Goal: Task Accomplishment & Management: Manage account settings

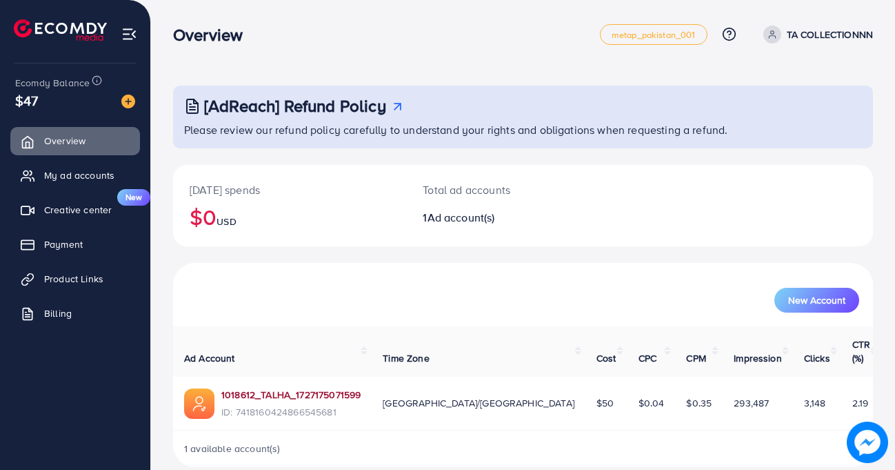
click at [278, 388] on link "1018612_TALHA_1727175071599" at bounding box center [290, 395] width 139 height 14
click at [92, 179] on span "My ad accounts" at bounding box center [83, 175] width 70 height 14
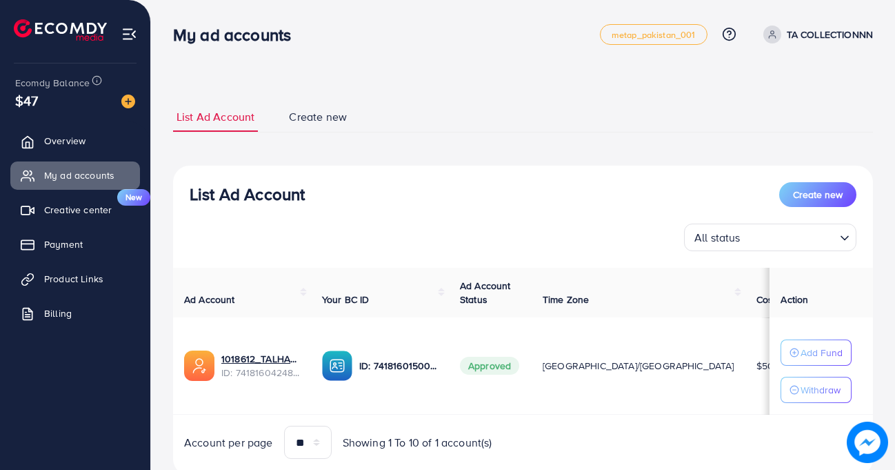
click at [515, 365] on span "Approved" at bounding box center [489, 366] width 59 height 18
click at [513, 365] on span "Approved" at bounding box center [489, 366] width 59 height 18
click at [582, 410] on td "[GEOGRAPHIC_DATA]/[GEOGRAPHIC_DATA]" at bounding box center [639, 365] width 214 height 97
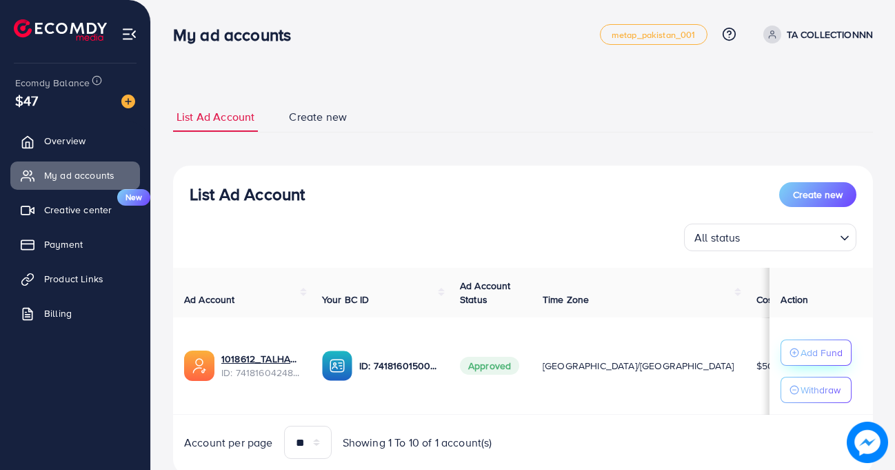
click at [801, 355] on p "Add Fund" at bounding box center [822, 352] width 42 height 17
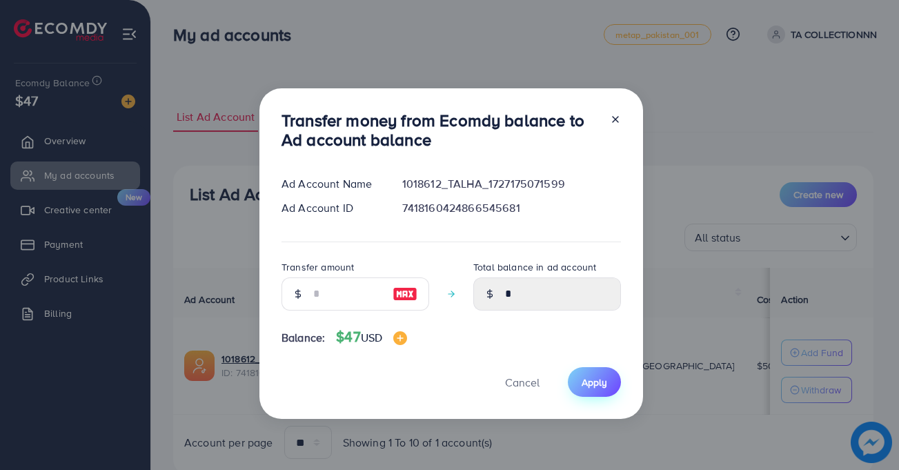
click at [602, 383] on span "Apply" at bounding box center [595, 382] width 26 height 14
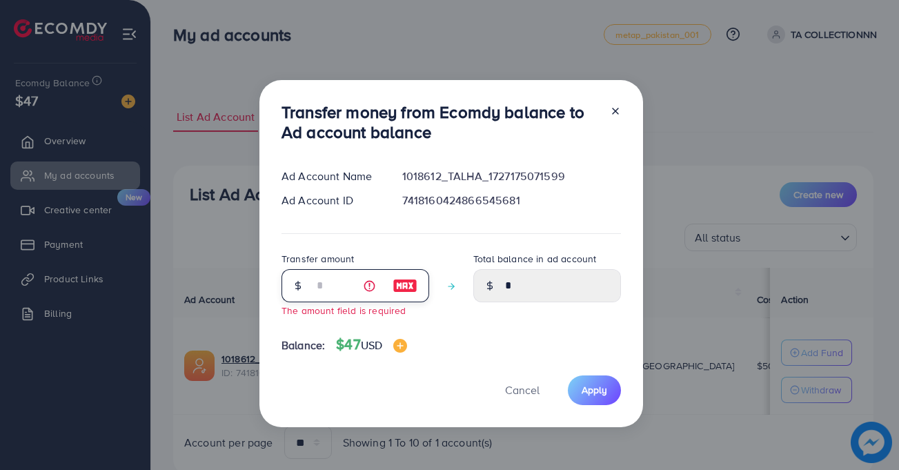
click at [362, 300] on input "number" at bounding box center [347, 285] width 69 height 33
type input "**"
type input "*****"
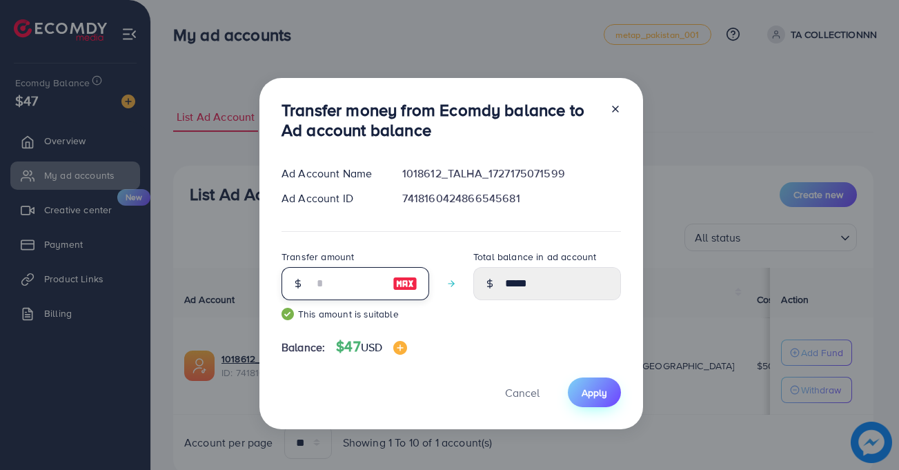
type input "**"
click at [597, 394] on span "Apply" at bounding box center [595, 393] width 26 height 14
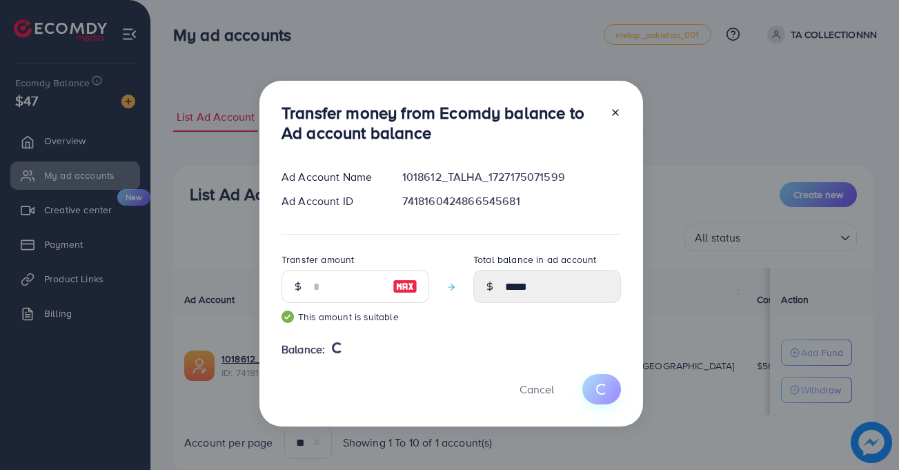
type input "*"
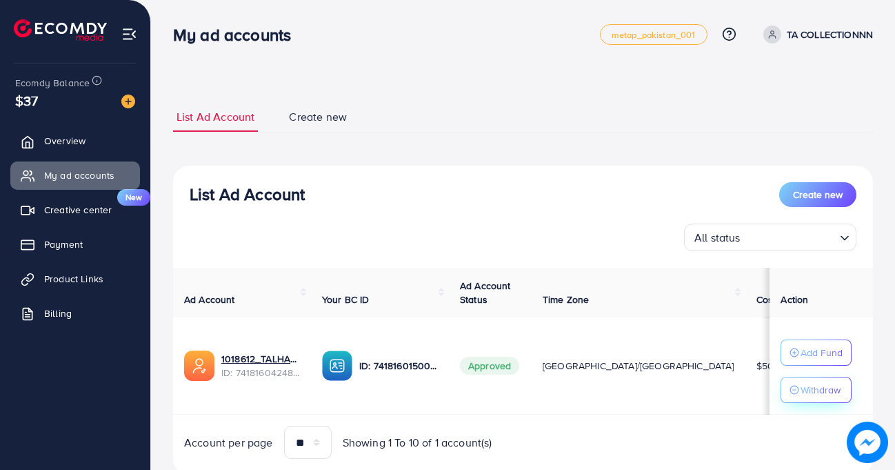
click at [801, 388] on p "Withdraw" at bounding box center [821, 389] width 40 height 17
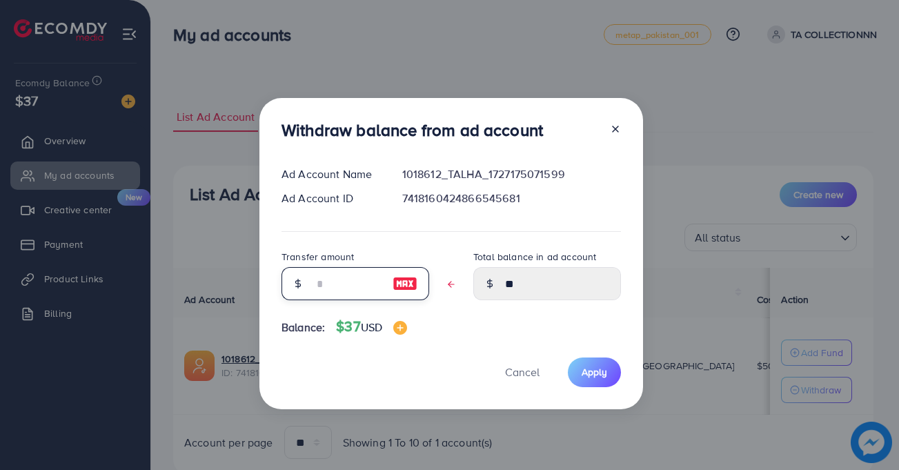
click at [334, 287] on input "text" at bounding box center [347, 283] width 69 height 33
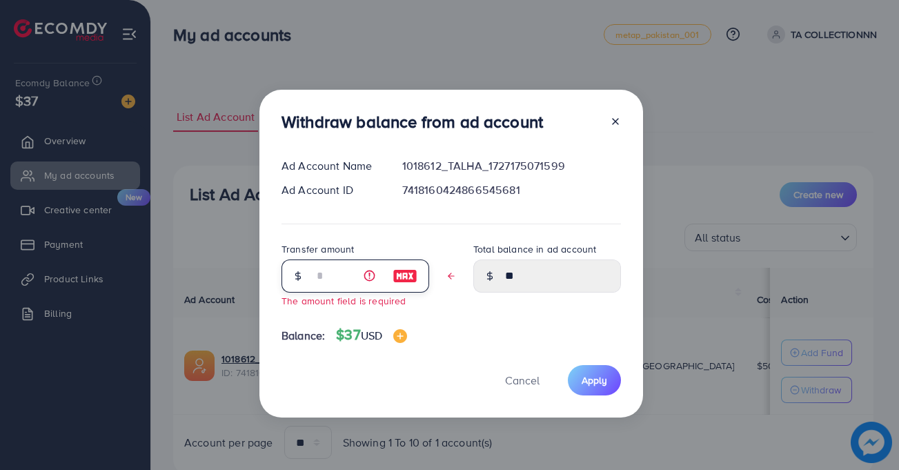
click at [326, 278] on input "text" at bounding box center [347, 275] width 69 height 33
click at [324, 278] on input "text" at bounding box center [347, 275] width 69 height 33
click at [321, 276] on input "text" at bounding box center [347, 275] width 69 height 33
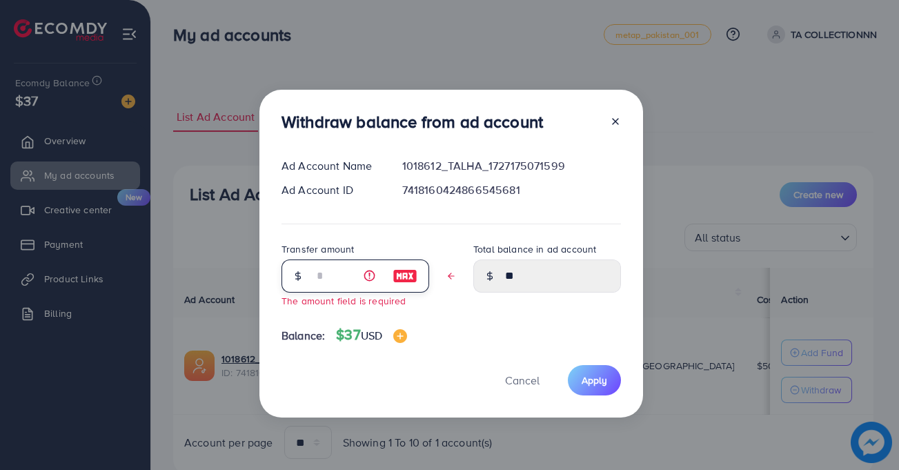
click at [321, 276] on input "text" at bounding box center [347, 275] width 69 height 33
click at [528, 376] on span "Cancel" at bounding box center [522, 380] width 34 height 15
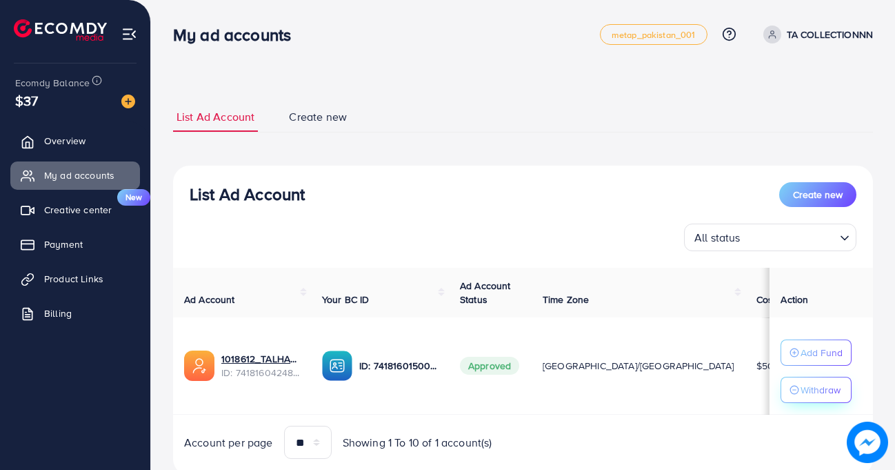
click at [829, 386] on p "Withdraw" at bounding box center [821, 389] width 40 height 17
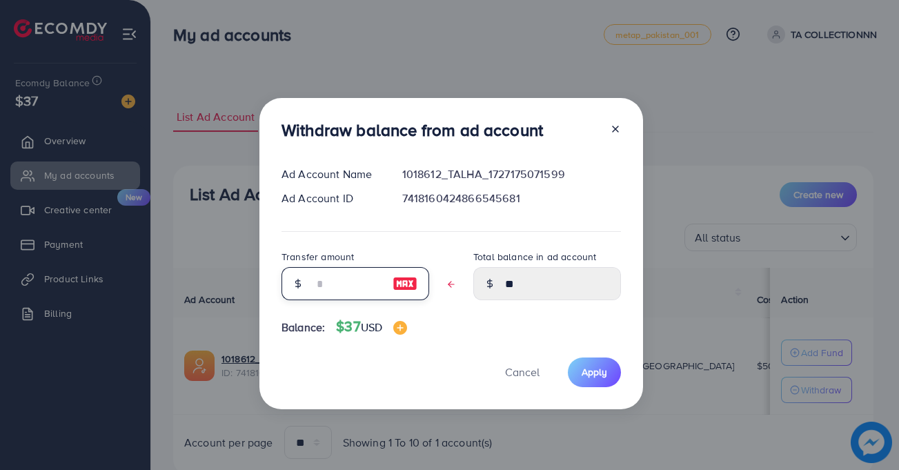
click at [361, 292] on input "text" at bounding box center [347, 283] width 69 height 33
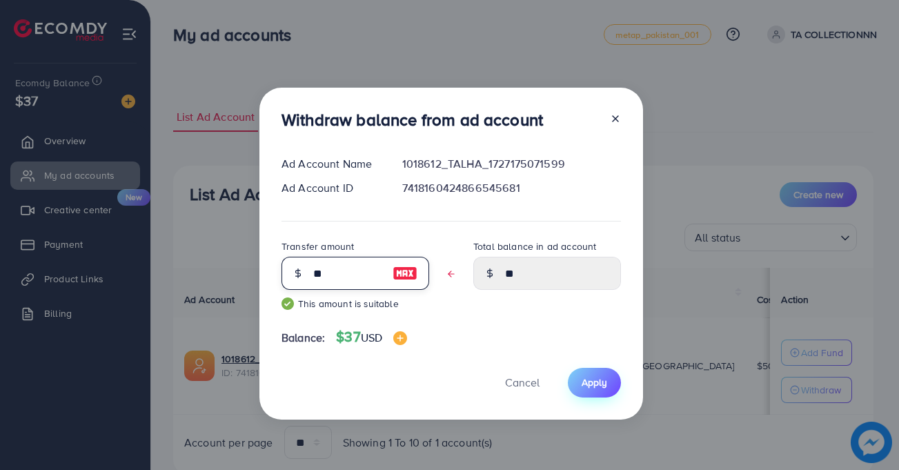
type input "**"
click at [582, 379] on span "Apply" at bounding box center [595, 382] width 26 height 14
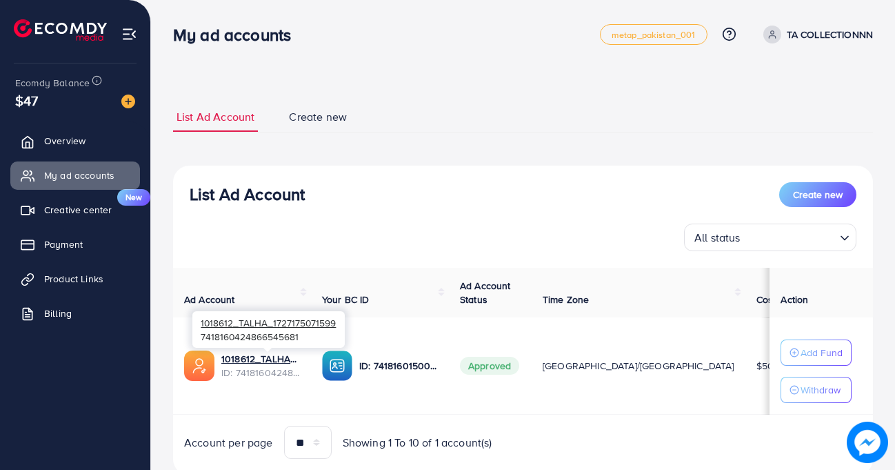
click at [272, 373] on span "ID: 7418160424866545681" at bounding box center [260, 373] width 79 height 14
click at [230, 355] on link "1018612_TALHA_1727175071599" at bounding box center [260, 359] width 79 height 14
click at [233, 359] on link "1018612_TALHA_1727175071599" at bounding box center [260, 359] width 79 height 14
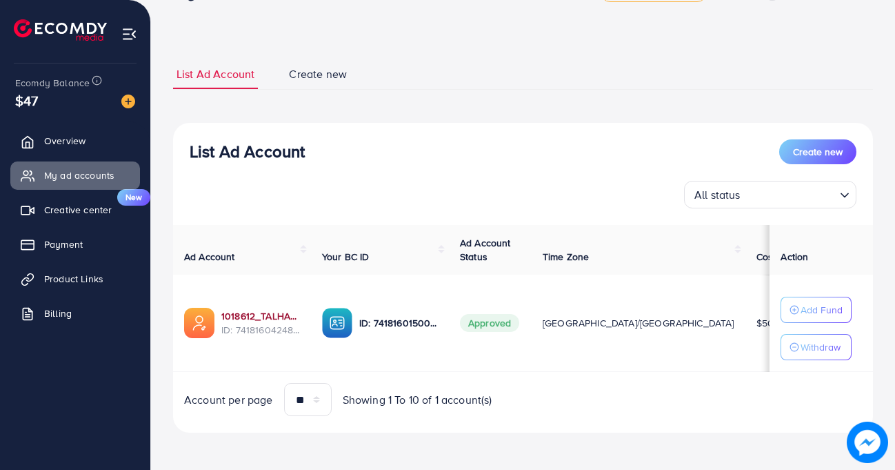
scroll to position [44, 0]
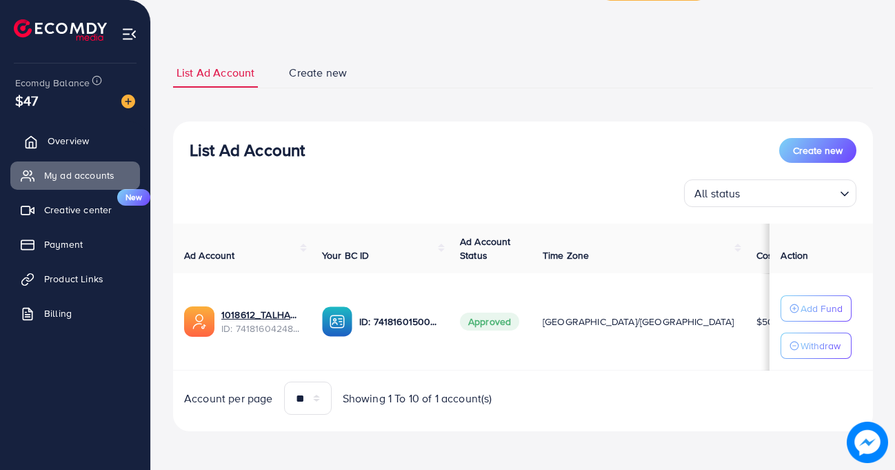
click at [58, 148] on span "Overview" at bounding box center [68, 141] width 41 height 14
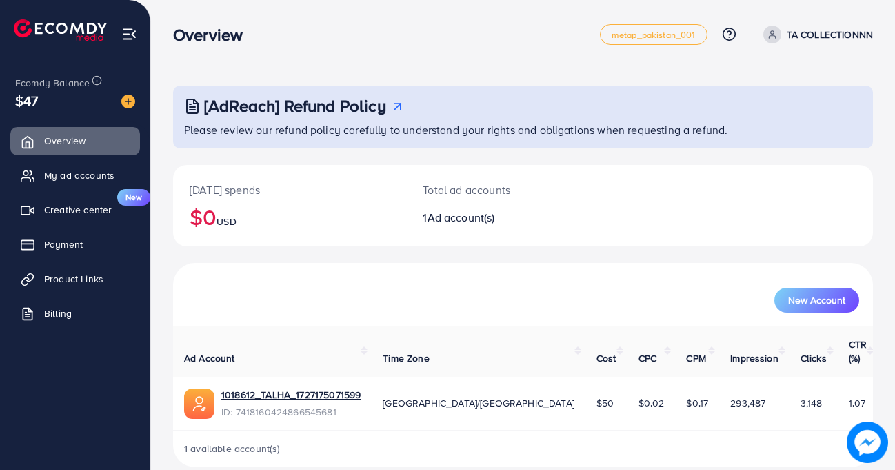
click at [265, 377] on td "1018612_TALHA_1727175071599 ID: 7418160424866545681" at bounding box center [272, 404] width 199 height 54
click at [265, 388] on link "1018612_TALHA_1727175071599" at bounding box center [290, 395] width 139 height 14
click at [208, 219] on h2 "$0 USD" at bounding box center [290, 217] width 200 height 26
click at [208, 220] on h2 "$0 USD" at bounding box center [290, 217] width 200 height 26
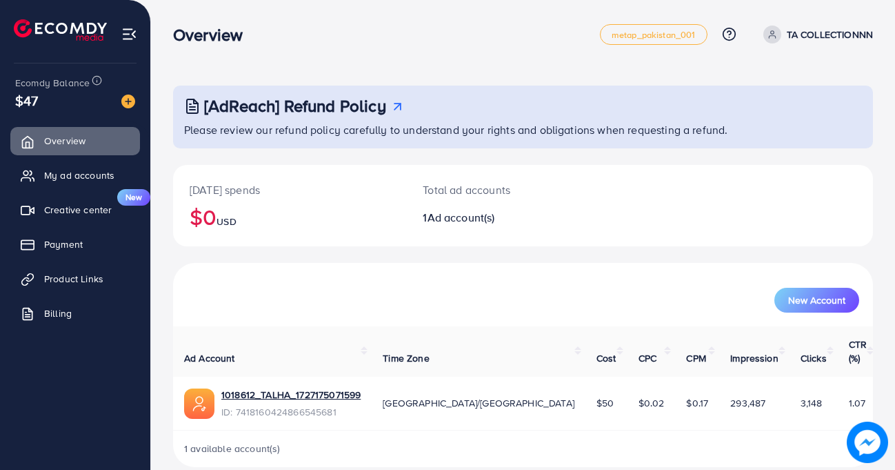
click at [208, 220] on h2 "$0 USD" at bounding box center [290, 217] width 200 height 26
click at [802, 292] on button "New Account" at bounding box center [817, 300] width 85 height 25
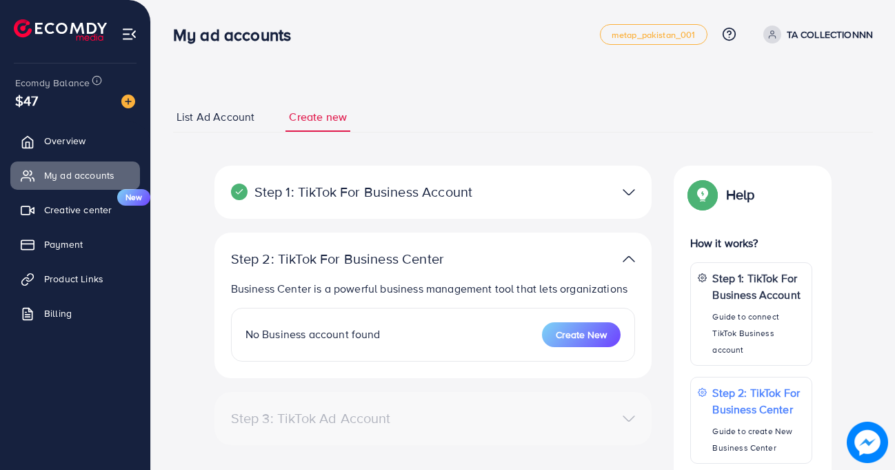
select select
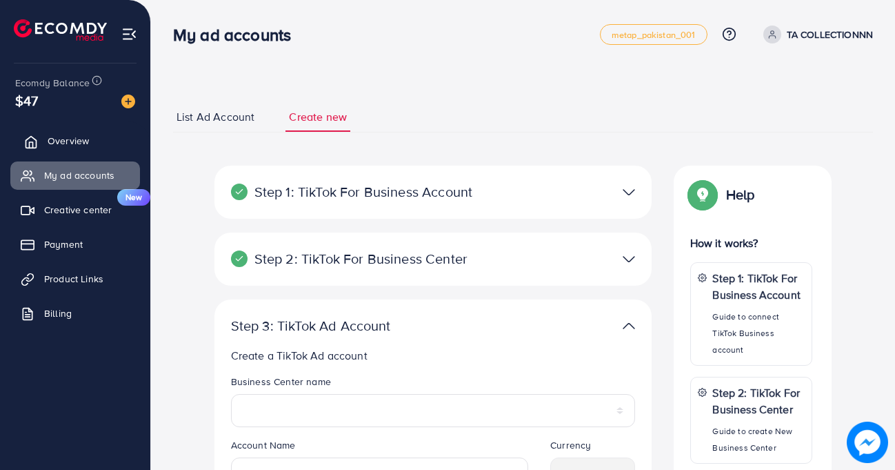
click at [55, 135] on span "Overview" at bounding box center [68, 141] width 41 height 14
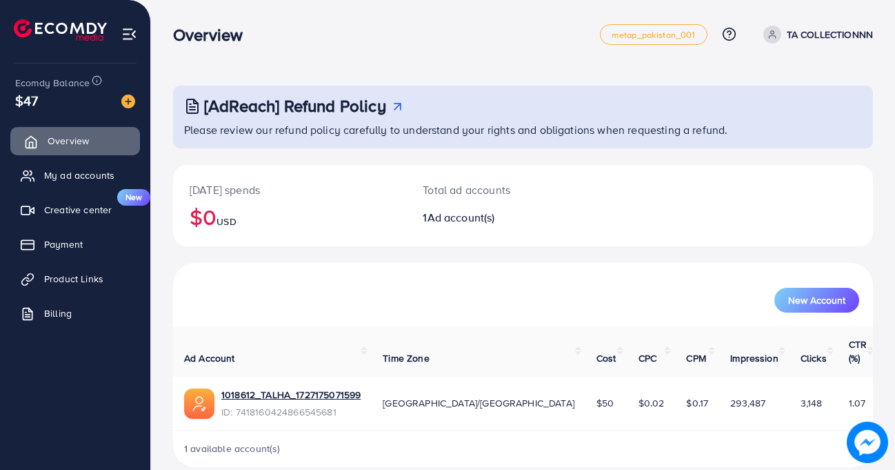
scroll to position [5, 0]
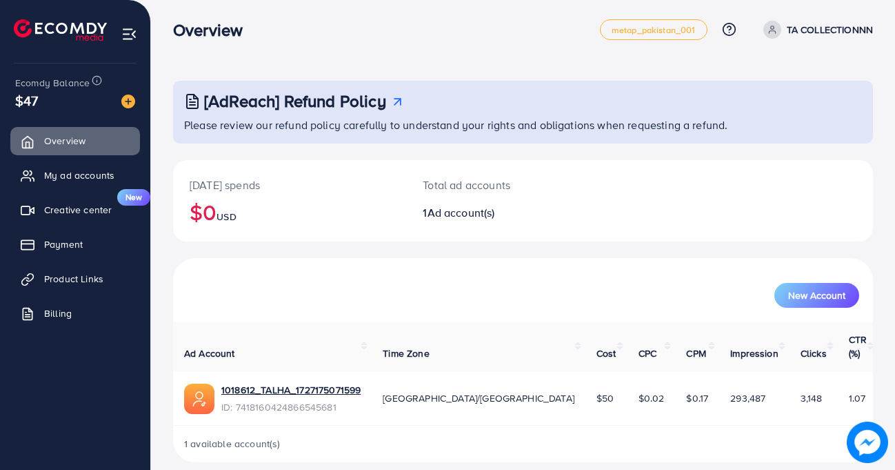
click at [462, 216] on span "Ad account(s)" at bounding box center [462, 212] width 68 height 15
click at [455, 213] on span "Ad account(s)" at bounding box center [462, 212] width 68 height 15
click at [455, 214] on span "Ad account(s)" at bounding box center [462, 212] width 68 height 15
